Goal: Task Accomplishment & Management: Use online tool/utility

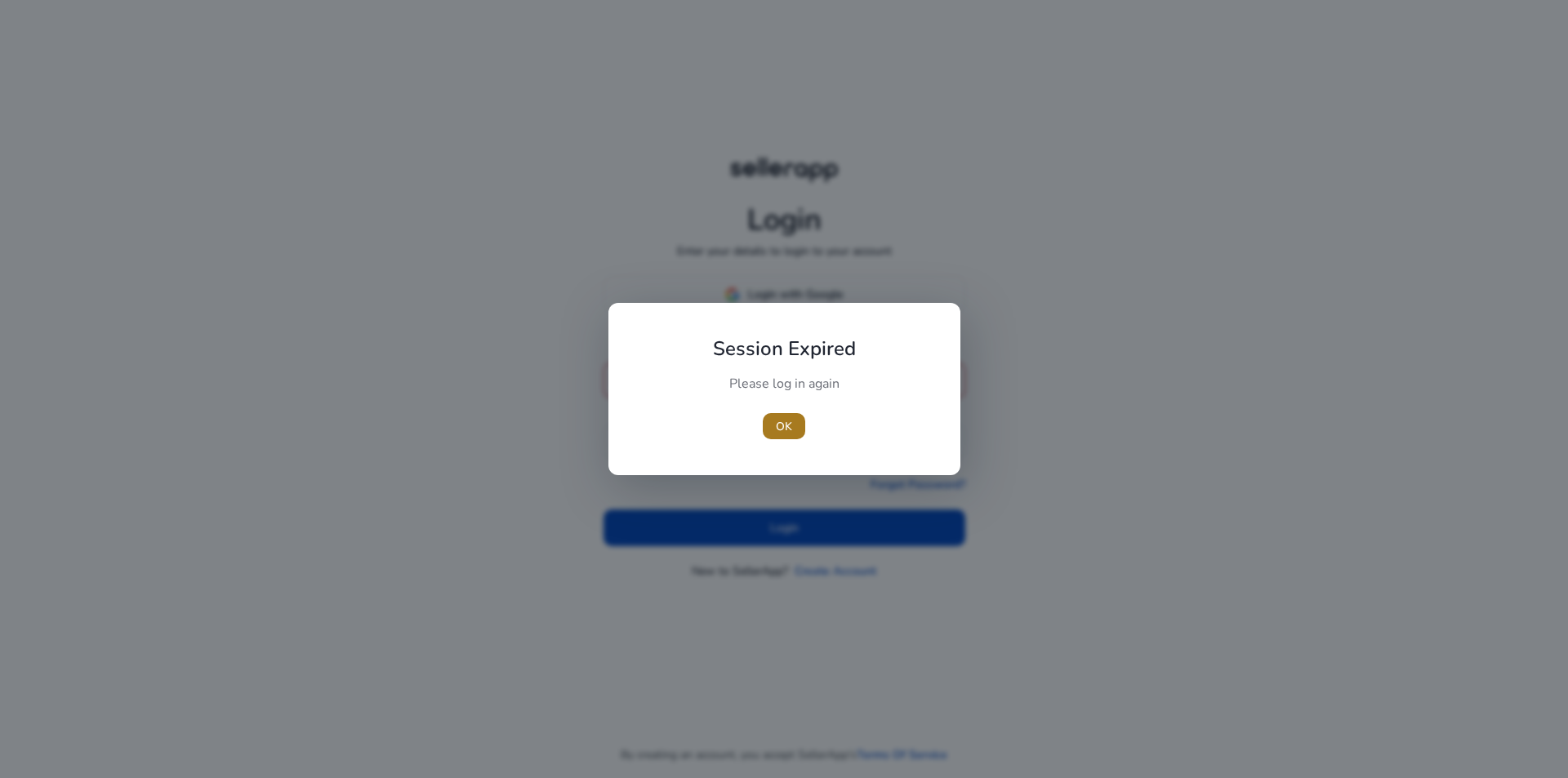
click at [796, 415] on span "button" at bounding box center [783, 426] width 42 height 39
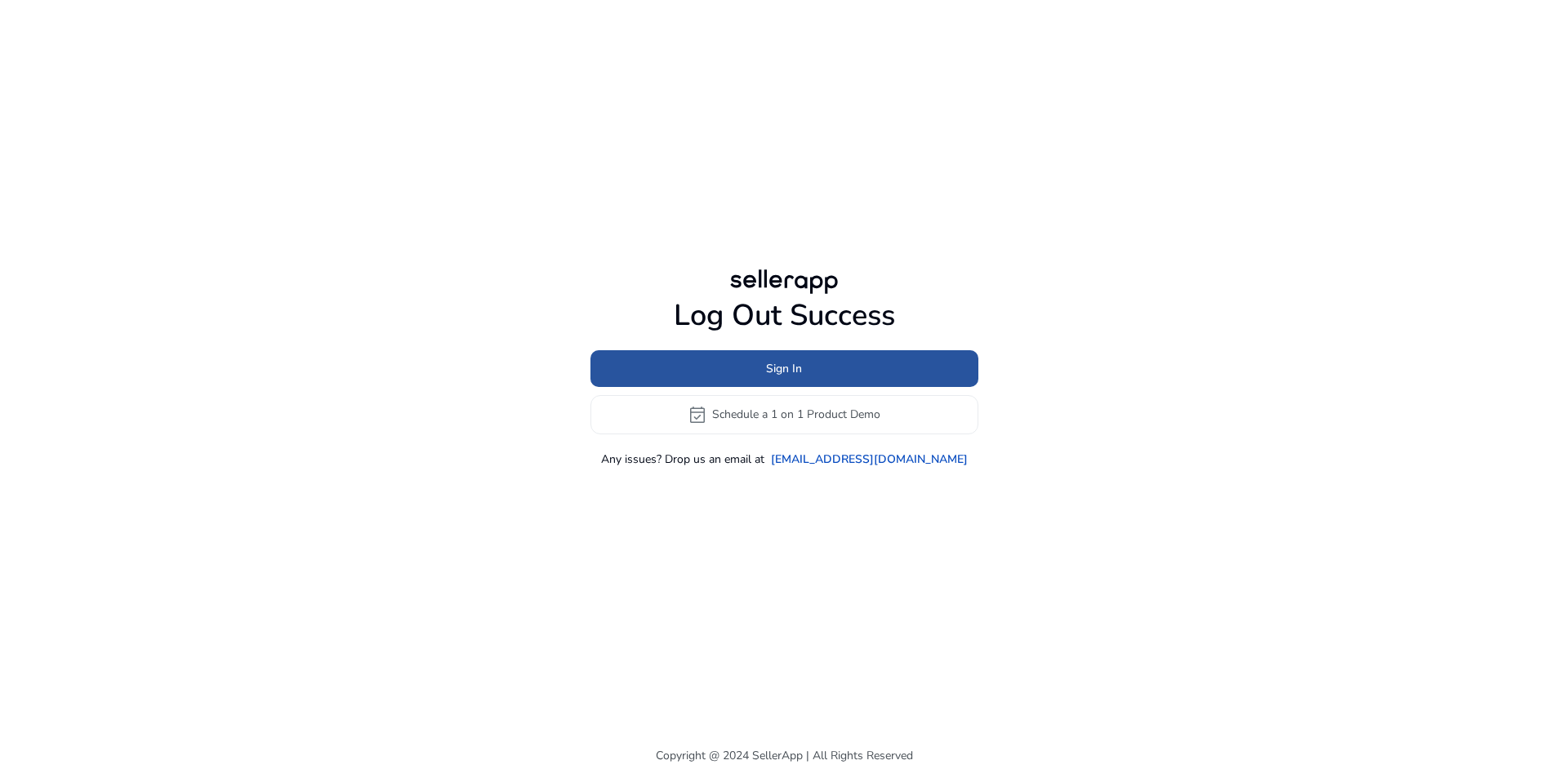
click at [801, 372] on span "Sign In" at bounding box center [783, 368] width 36 height 17
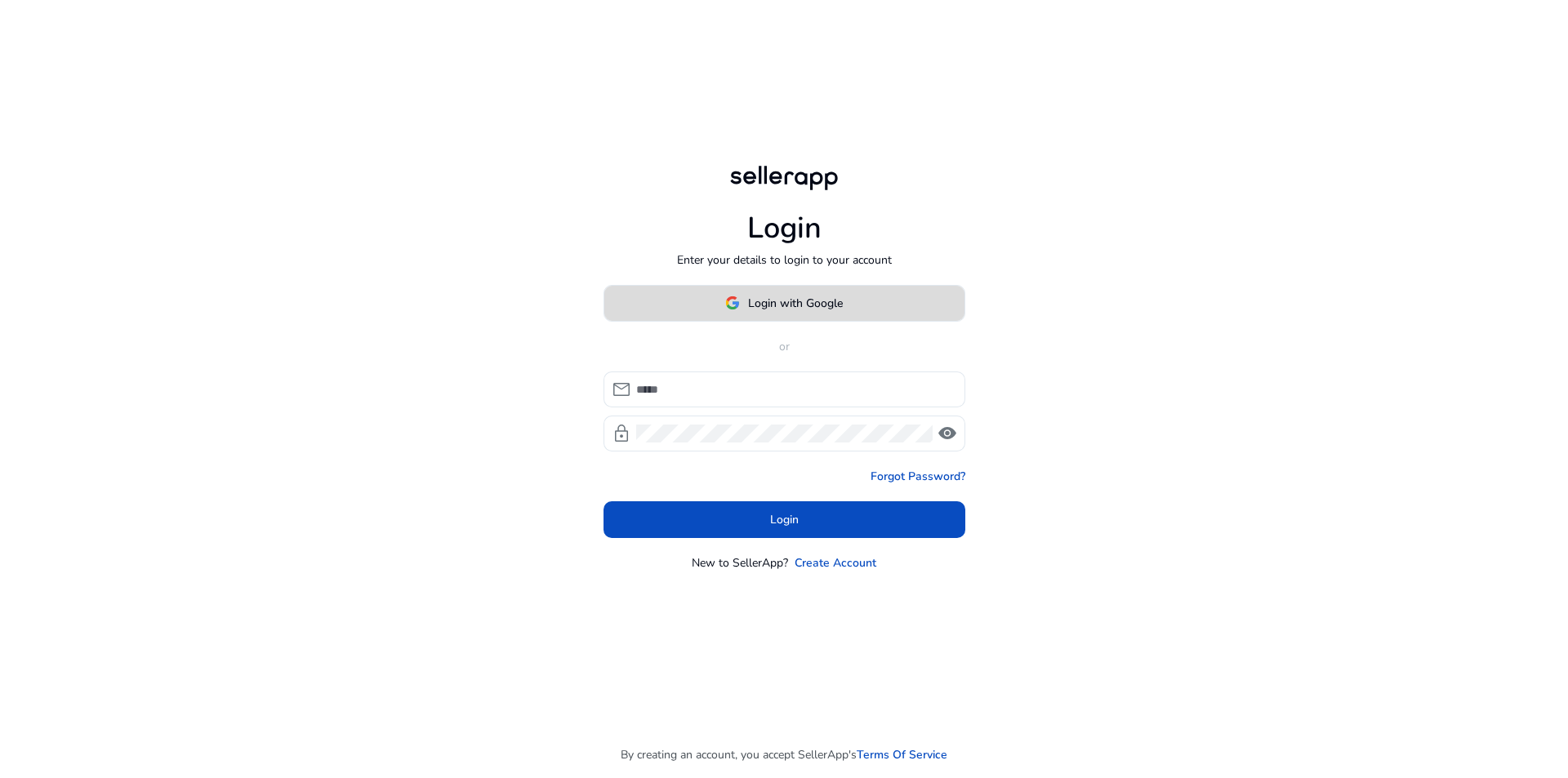
click at [786, 304] on span "Login with Google" at bounding box center [795, 303] width 94 height 17
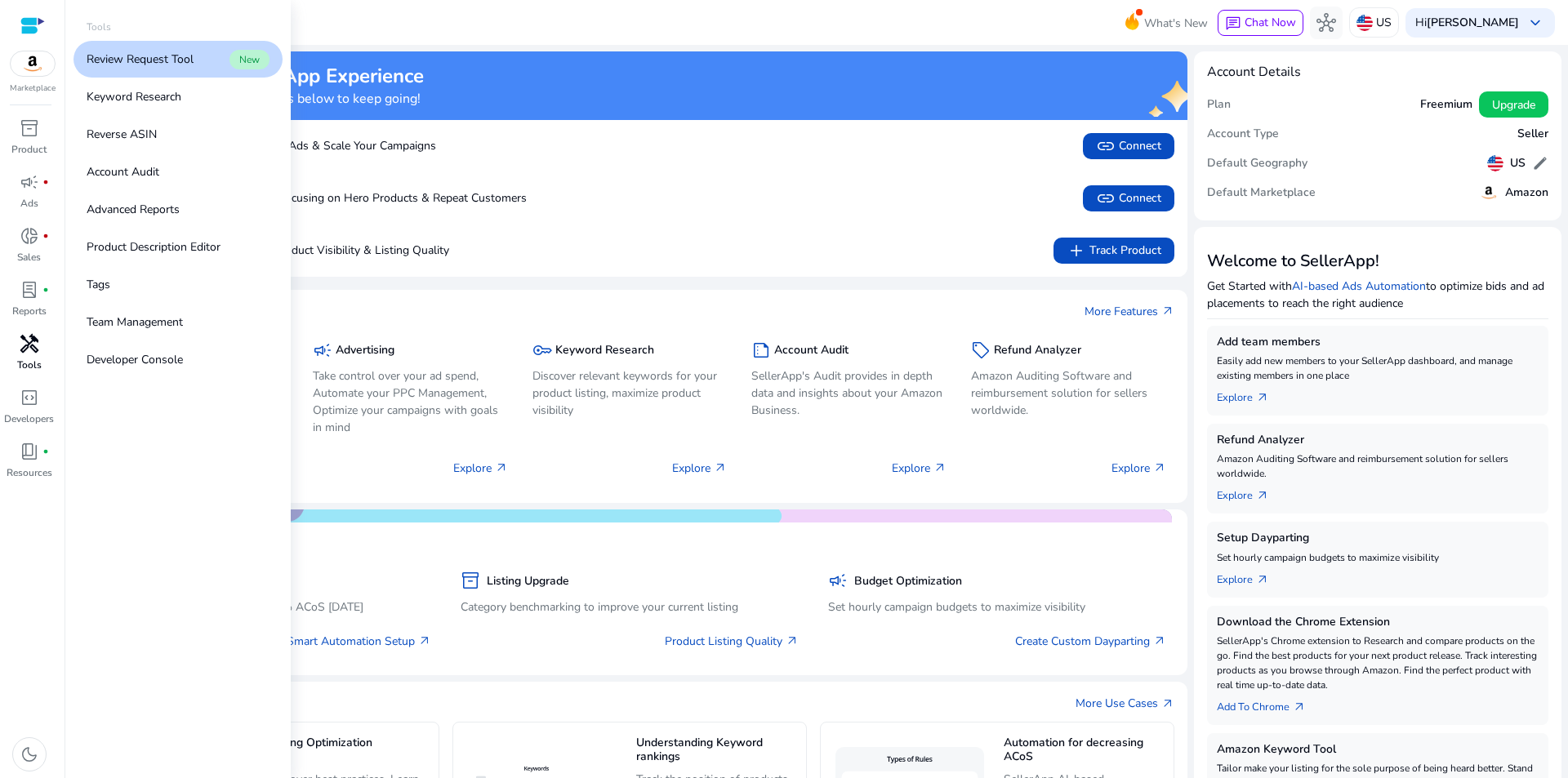
click at [27, 348] on span "handyman" at bounding box center [30, 344] width 20 height 20
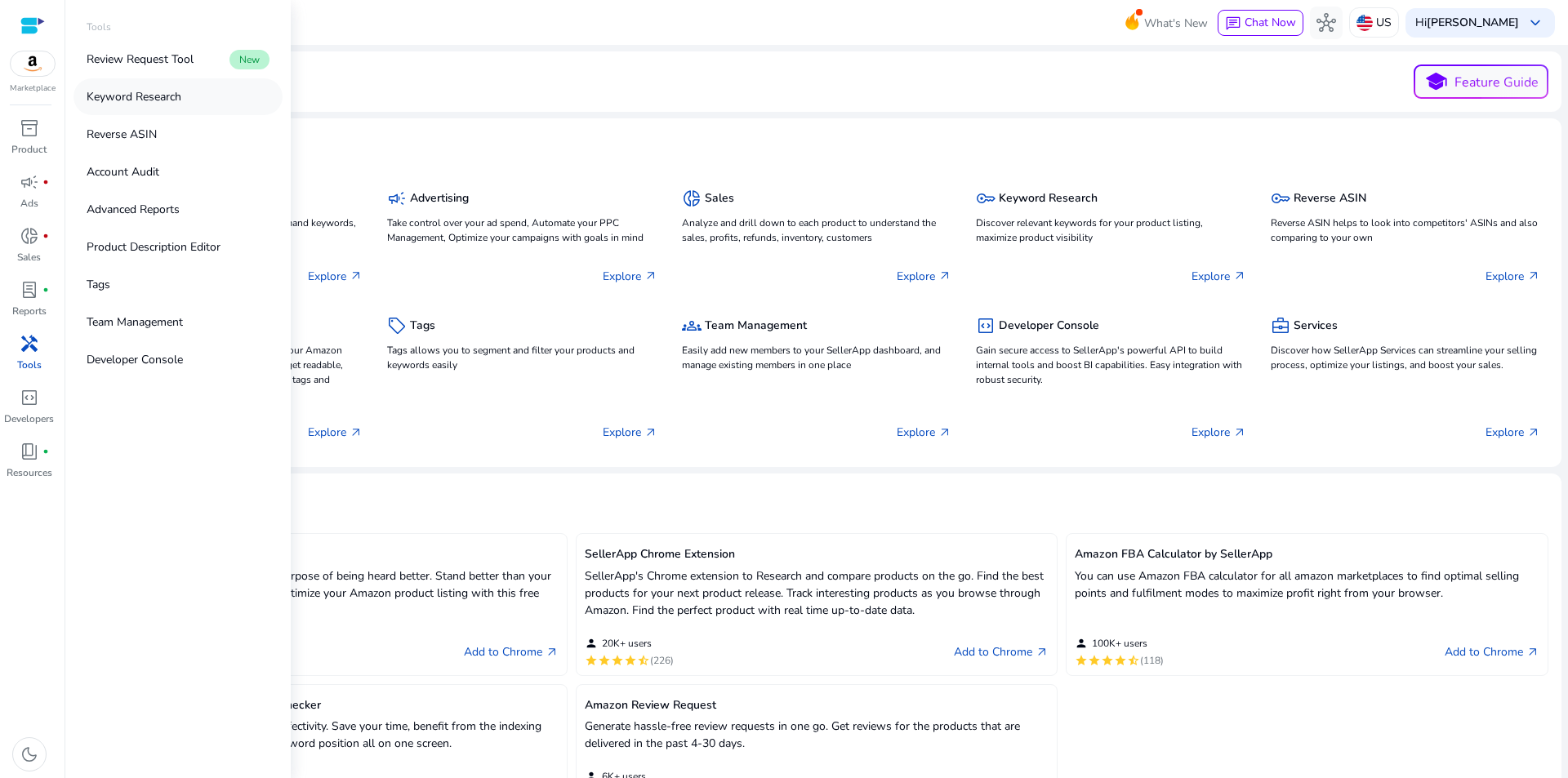
click at [173, 94] on p "Keyword Research" at bounding box center [133, 96] width 94 height 17
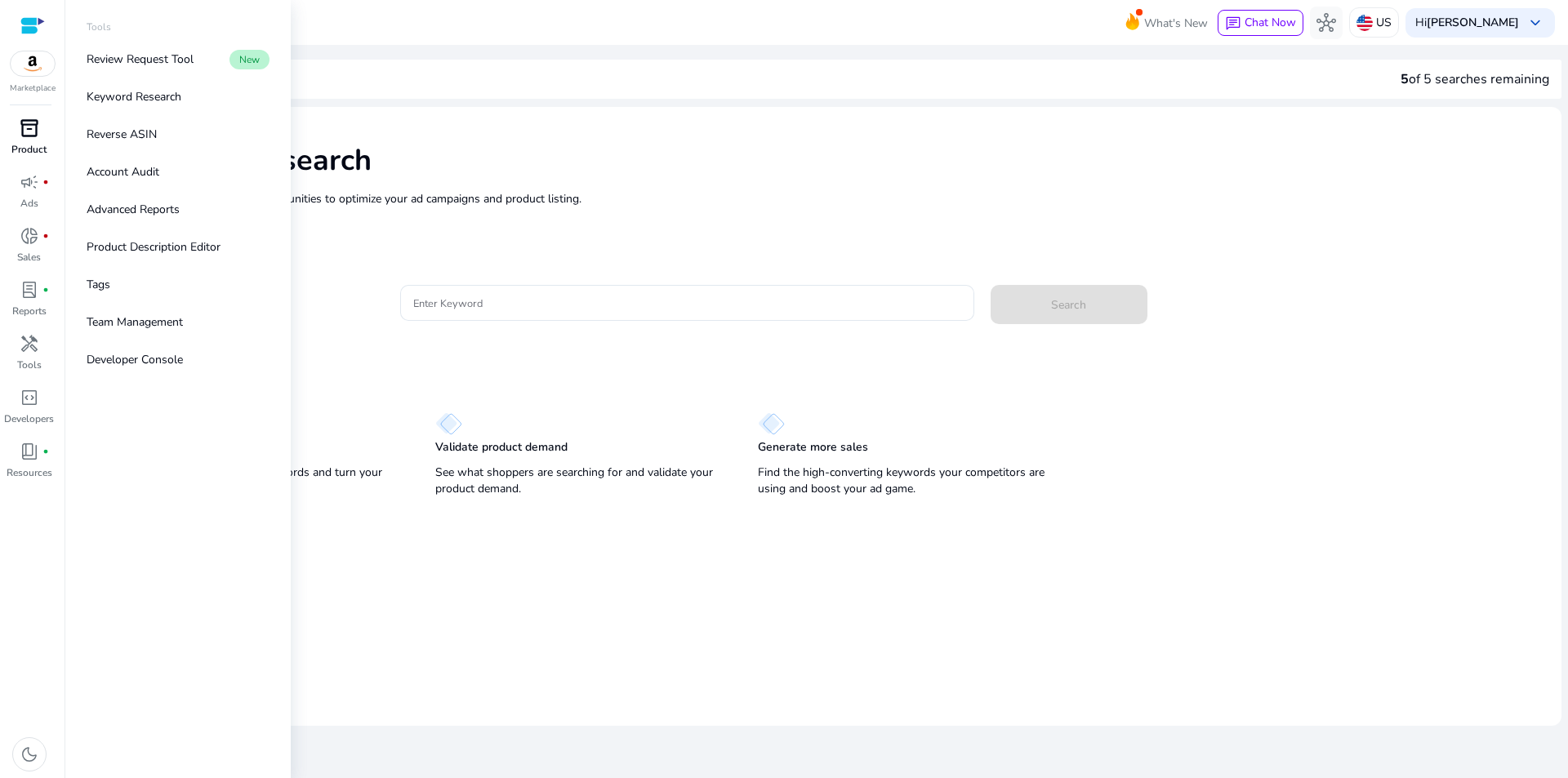
click at [36, 133] on span "inventory_2" at bounding box center [30, 128] width 20 height 20
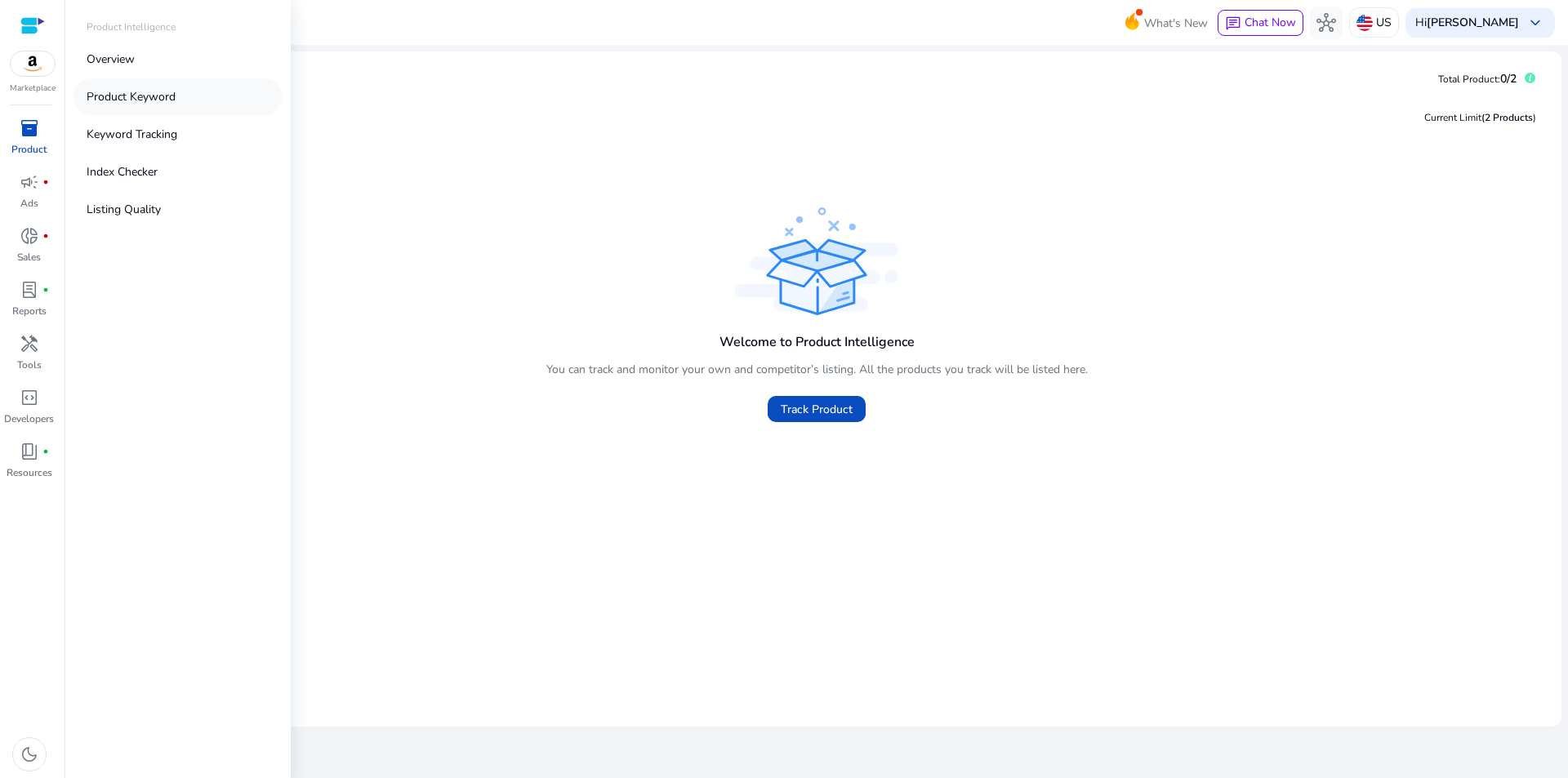
click at [123, 94] on p "Product Keyword" at bounding box center [130, 96] width 89 height 17
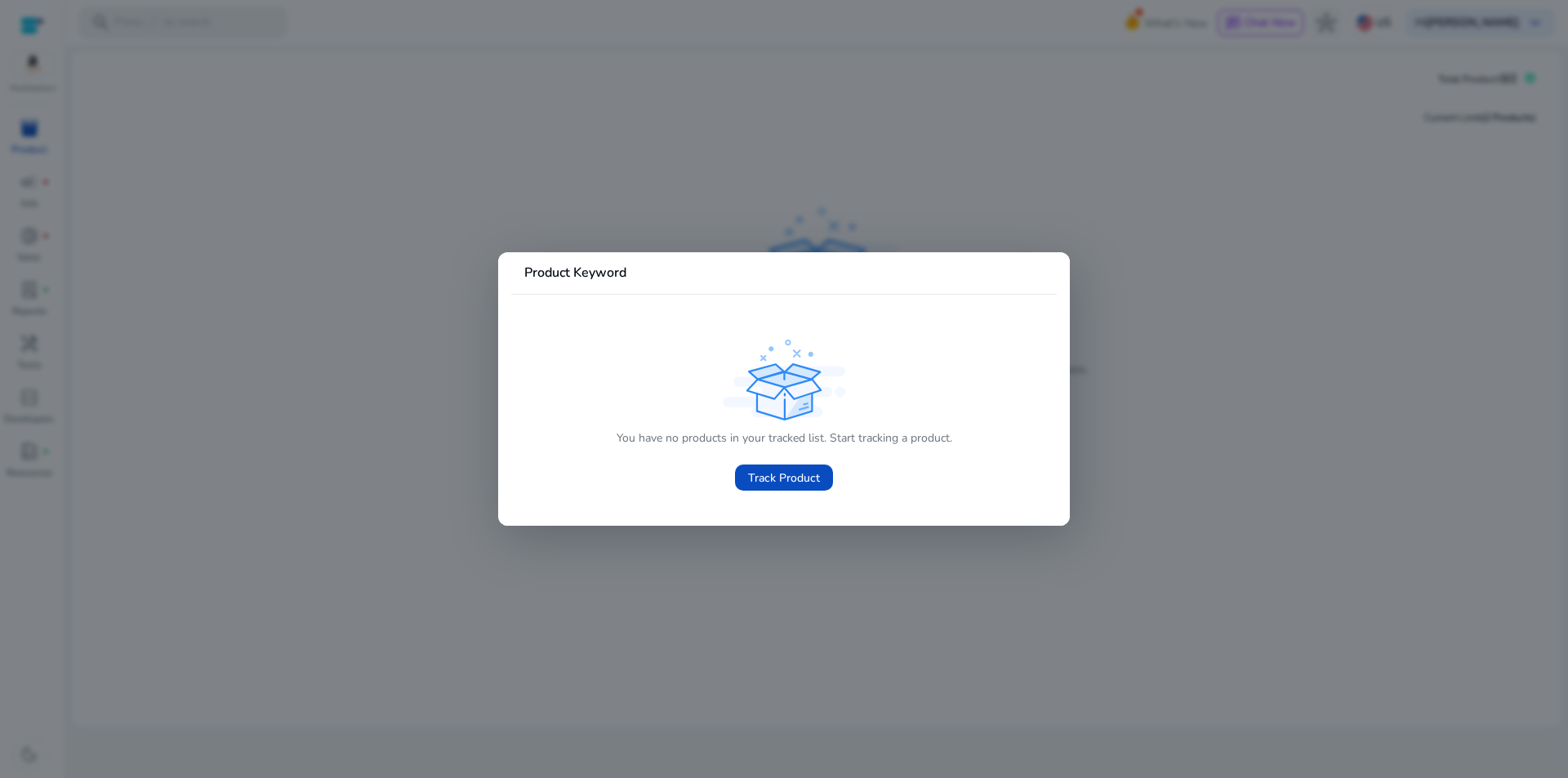
click at [421, 431] on div at bounding box center [784, 389] width 1568 height 778
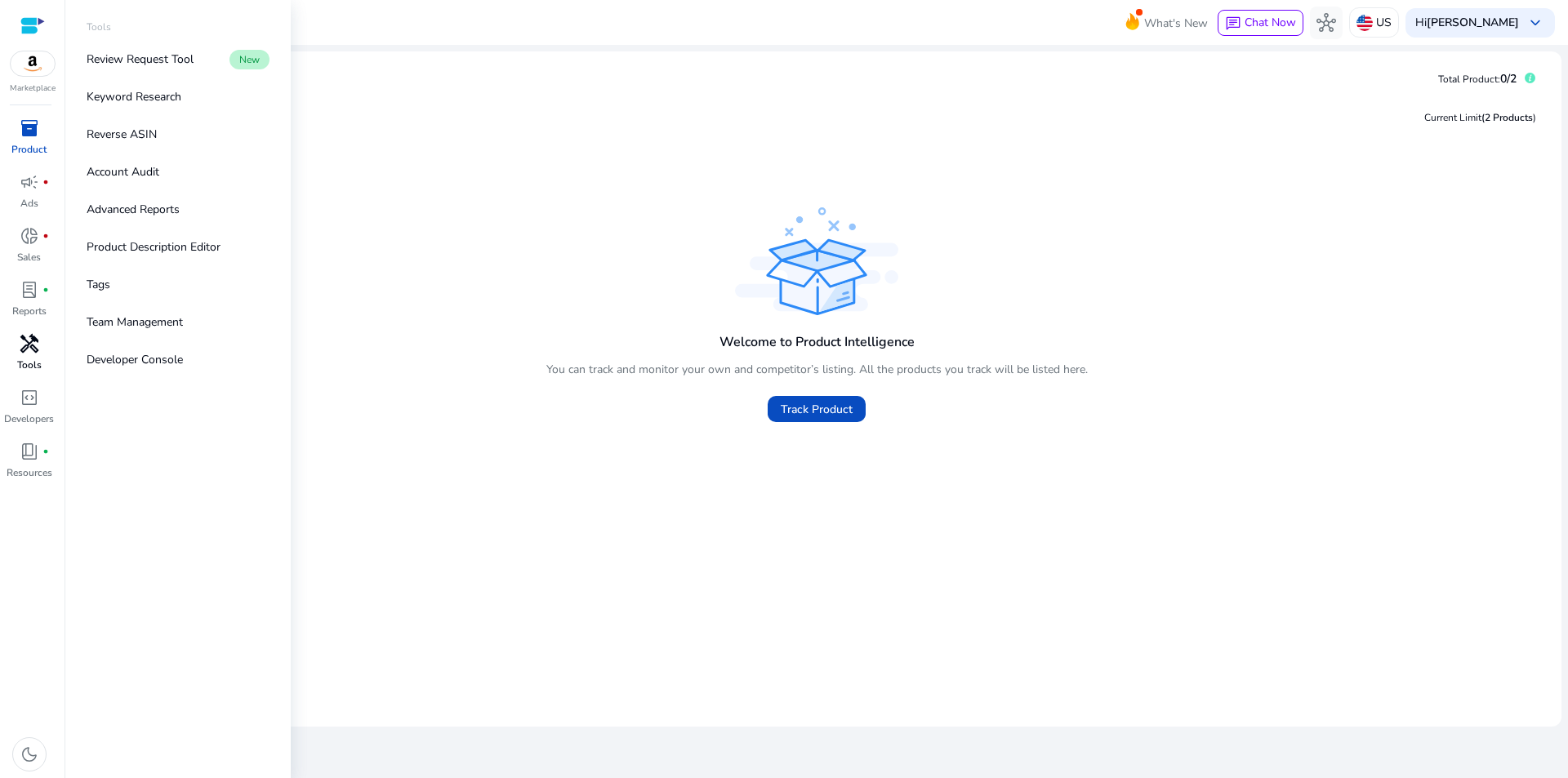
click at [22, 354] on span "handyman" at bounding box center [30, 344] width 20 height 20
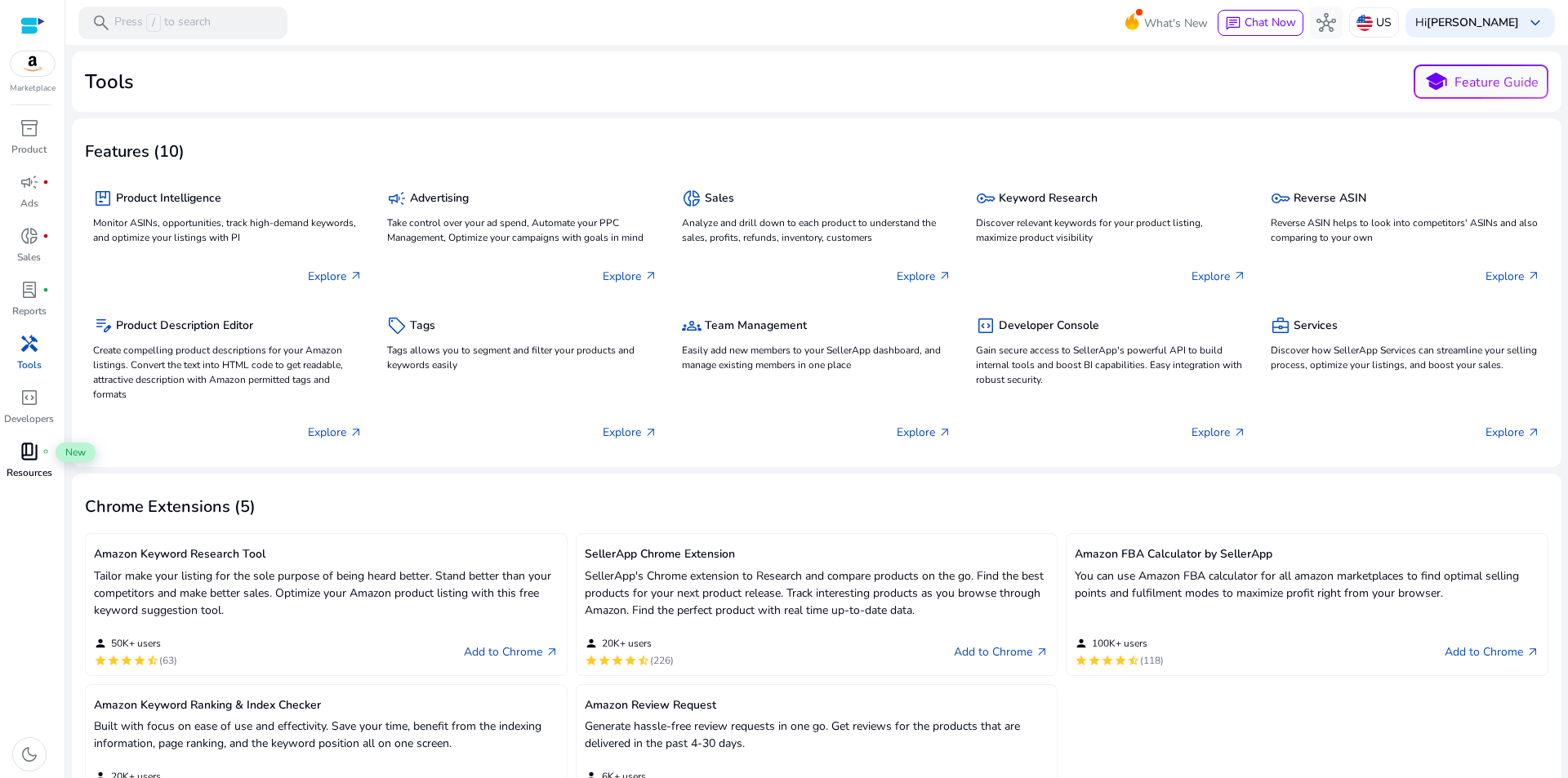
click at [28, 452] on span "book_4" at bounding box center [30, 452] width 20 height 20
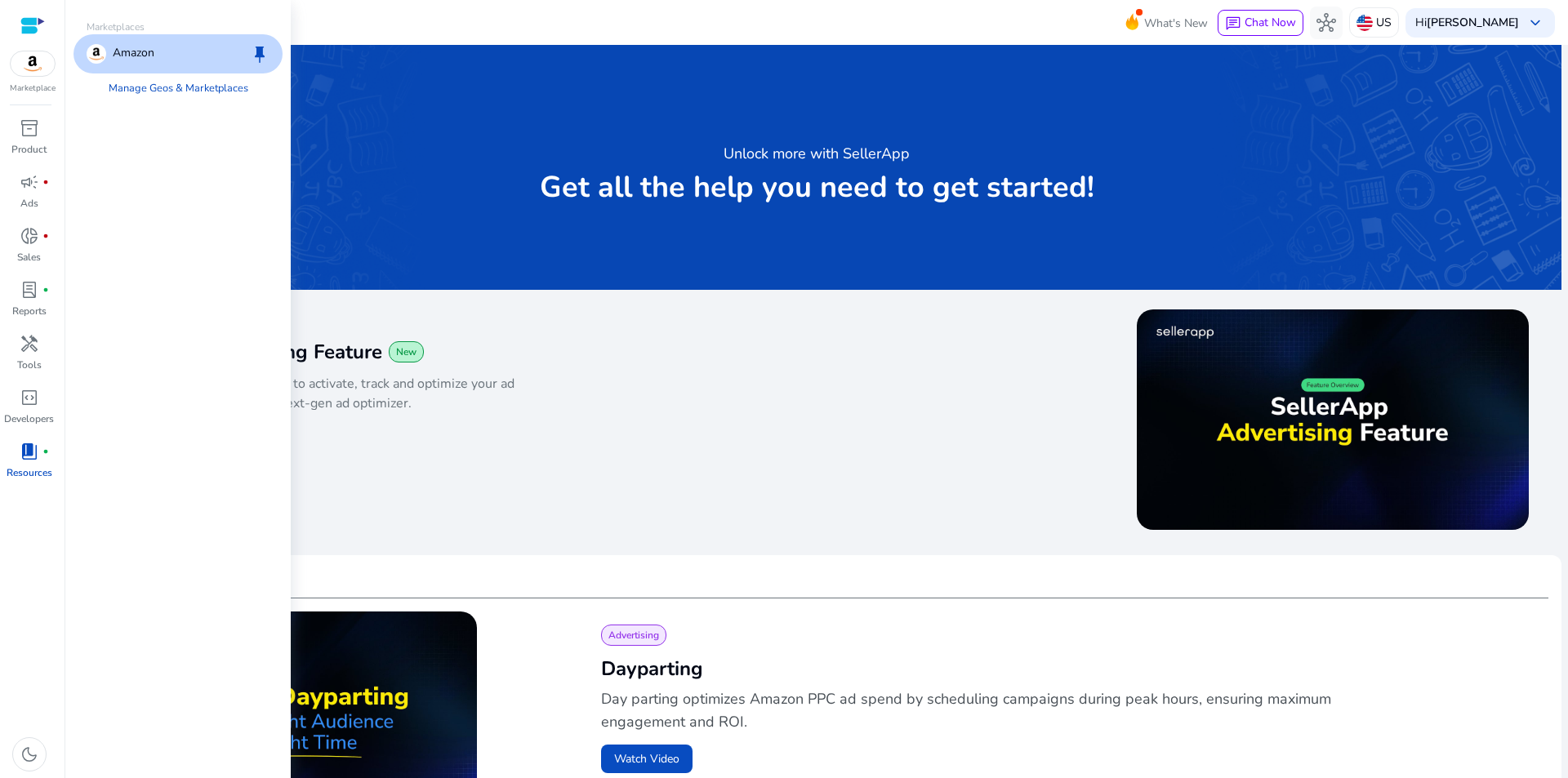
click at [40, 70] on img at bounding box center [32, 64] width 44 height 25
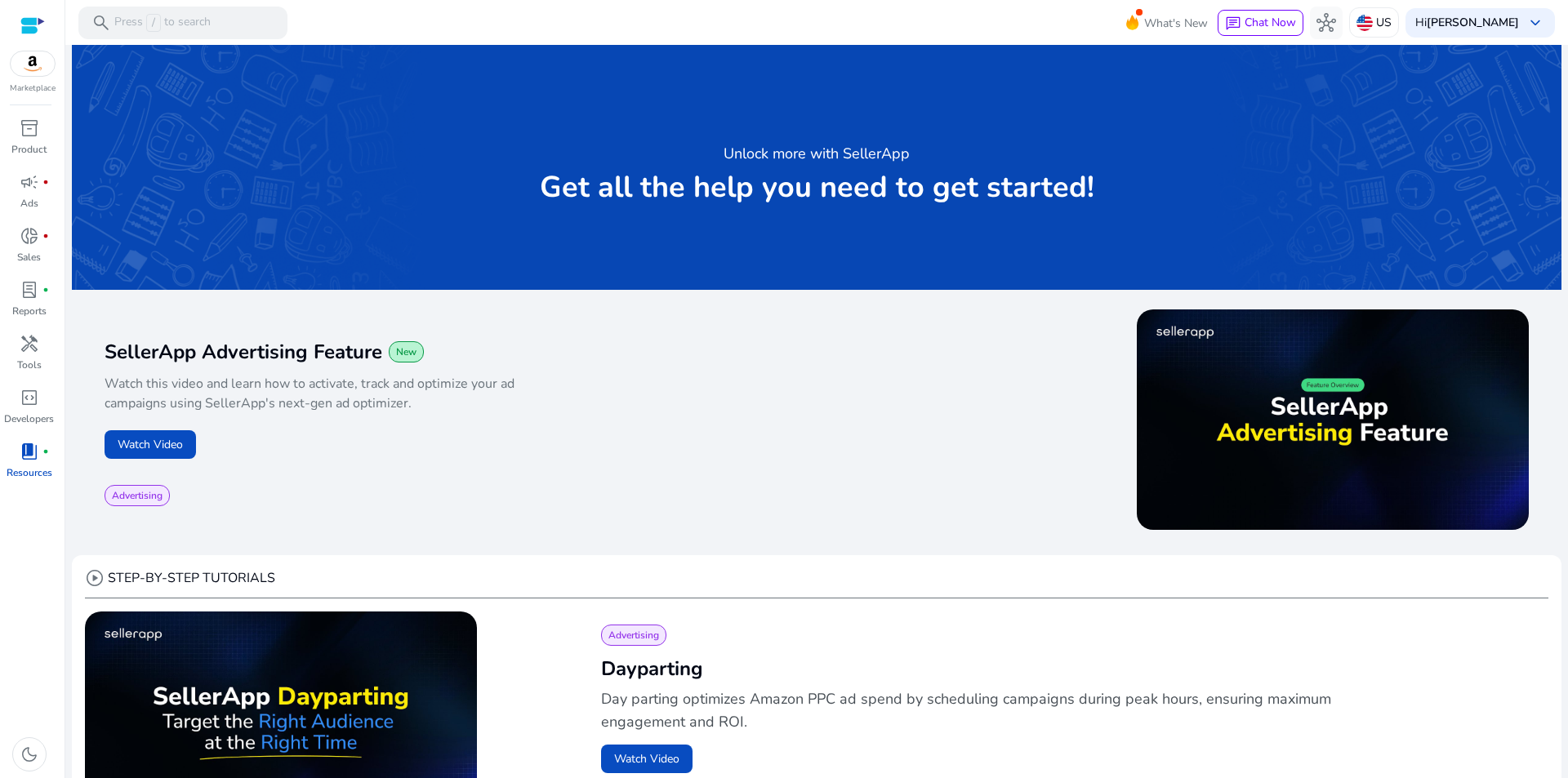
click at [29, 22] on div at bounding box center [33, 26] width 25 height 19
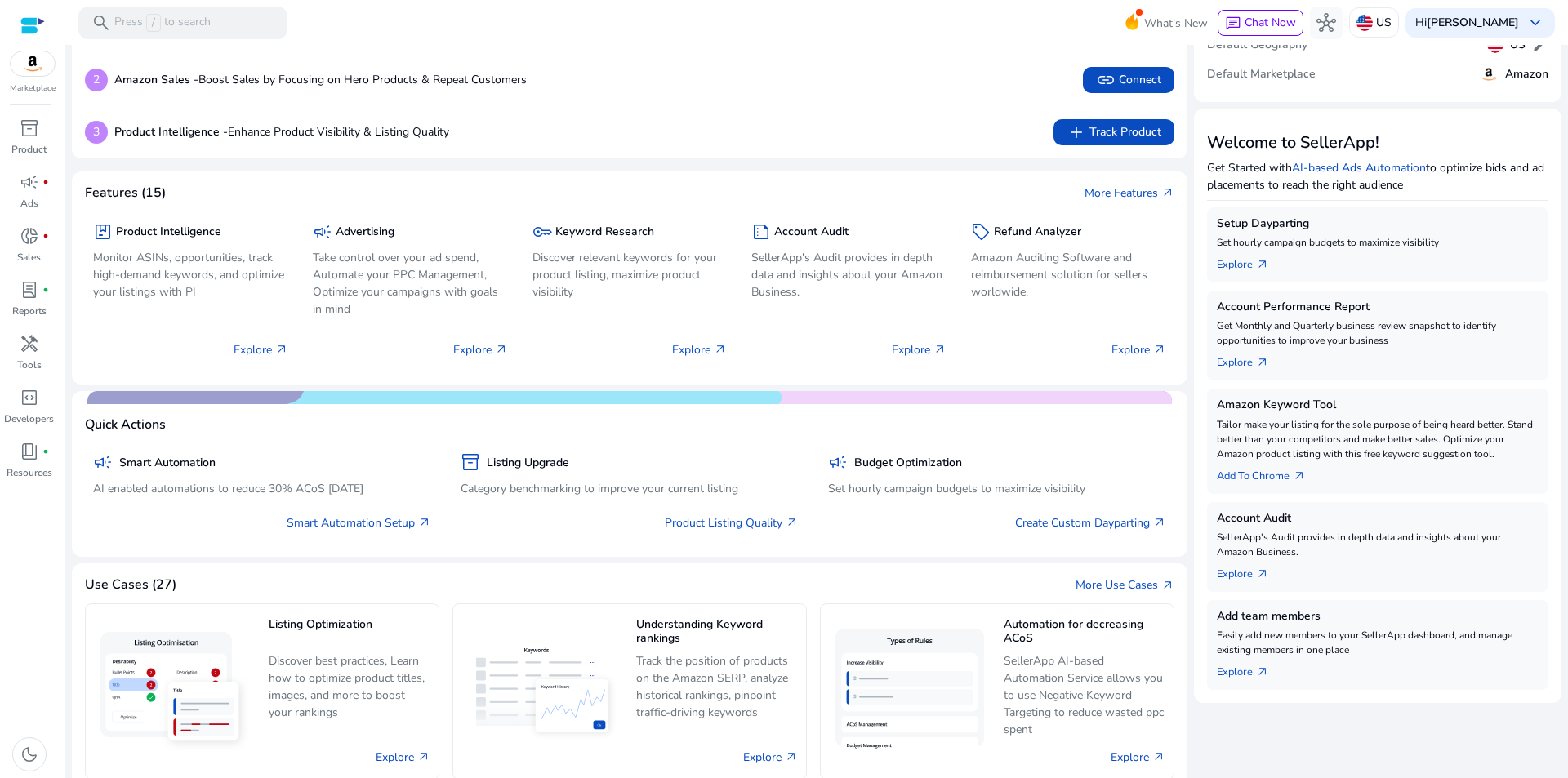
scroll to position [98, 0]
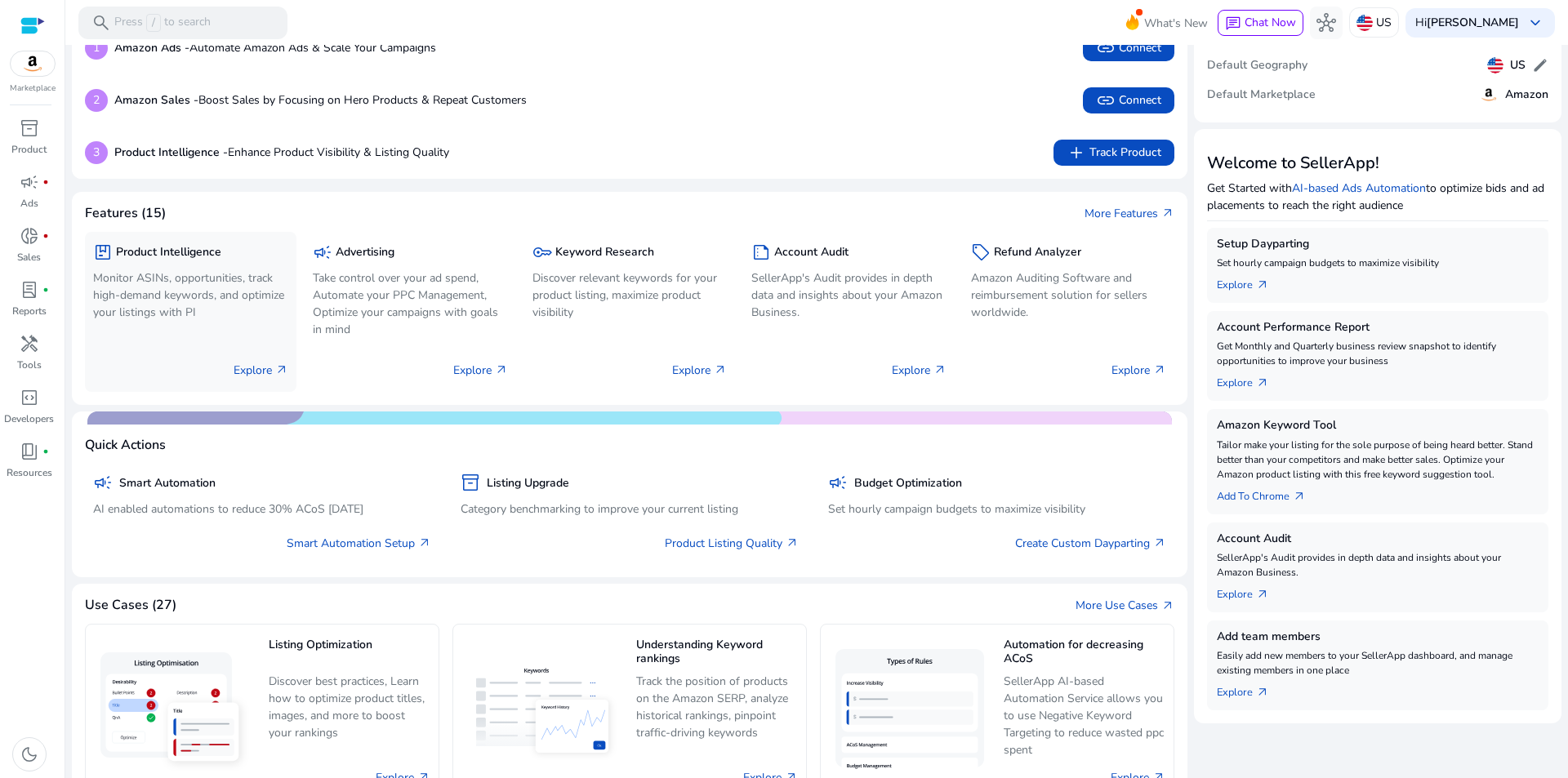
click at [165, 250] on h5 "Product Intelligence" at bounding box center [168, 253] width 105 height 14
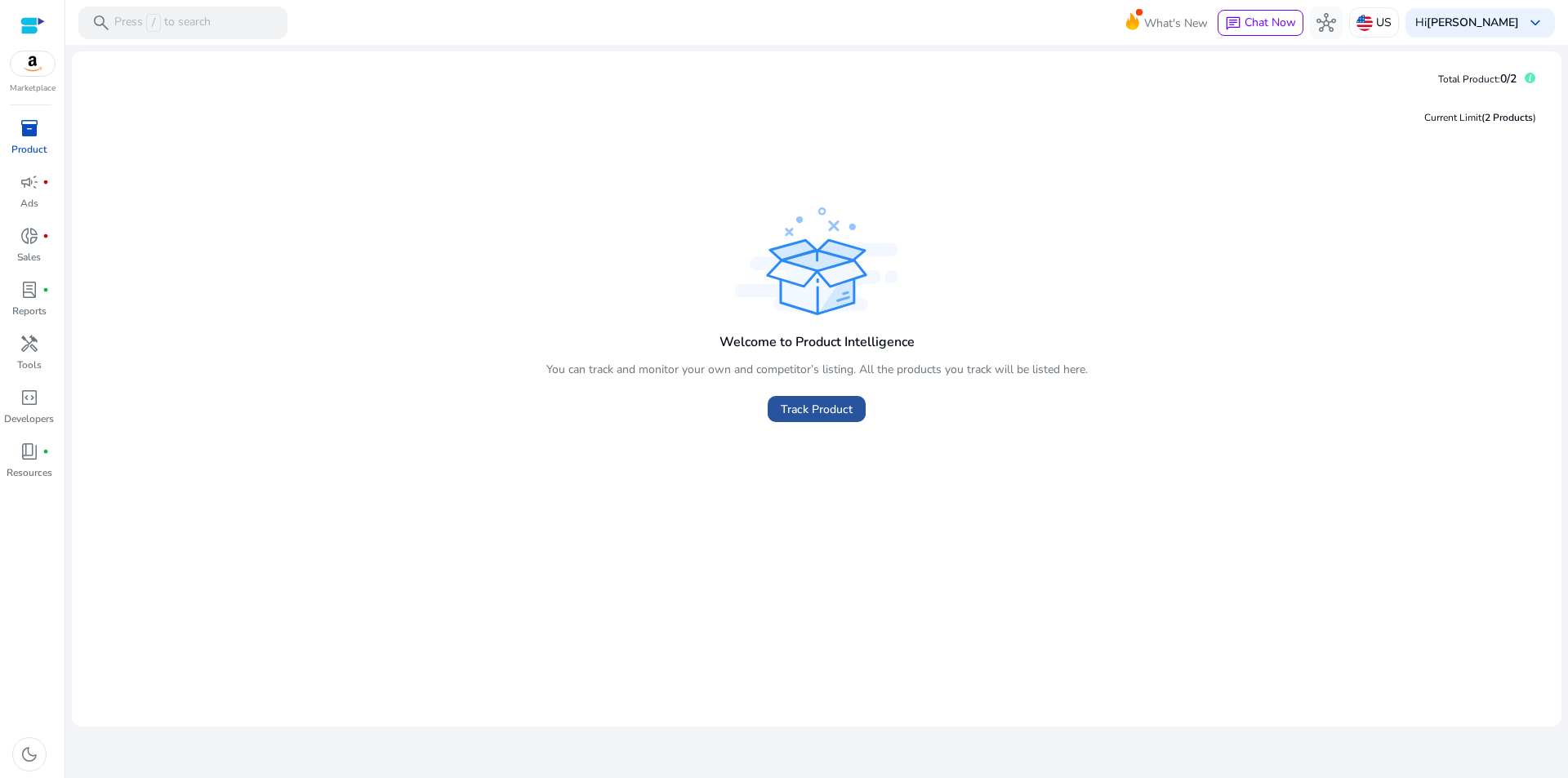
click at [793, 410] on span "Track Product" at bounding box center [816, 409] width 72 height 17
